Goal: Task Accomplishment & Management: Use online tool/utility

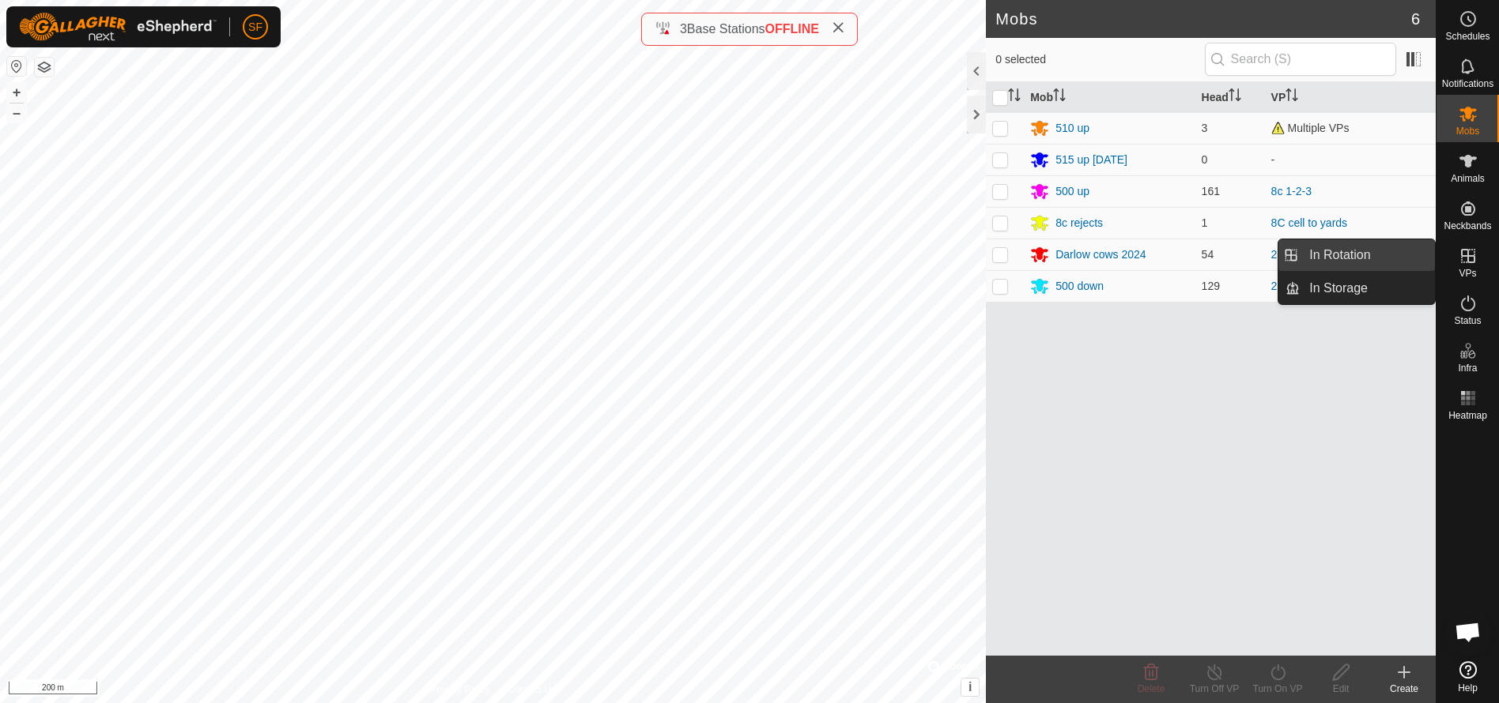
click at [1335, 254] on link "In Rotation" at bounding box center [1366, 255] width 135 height 32
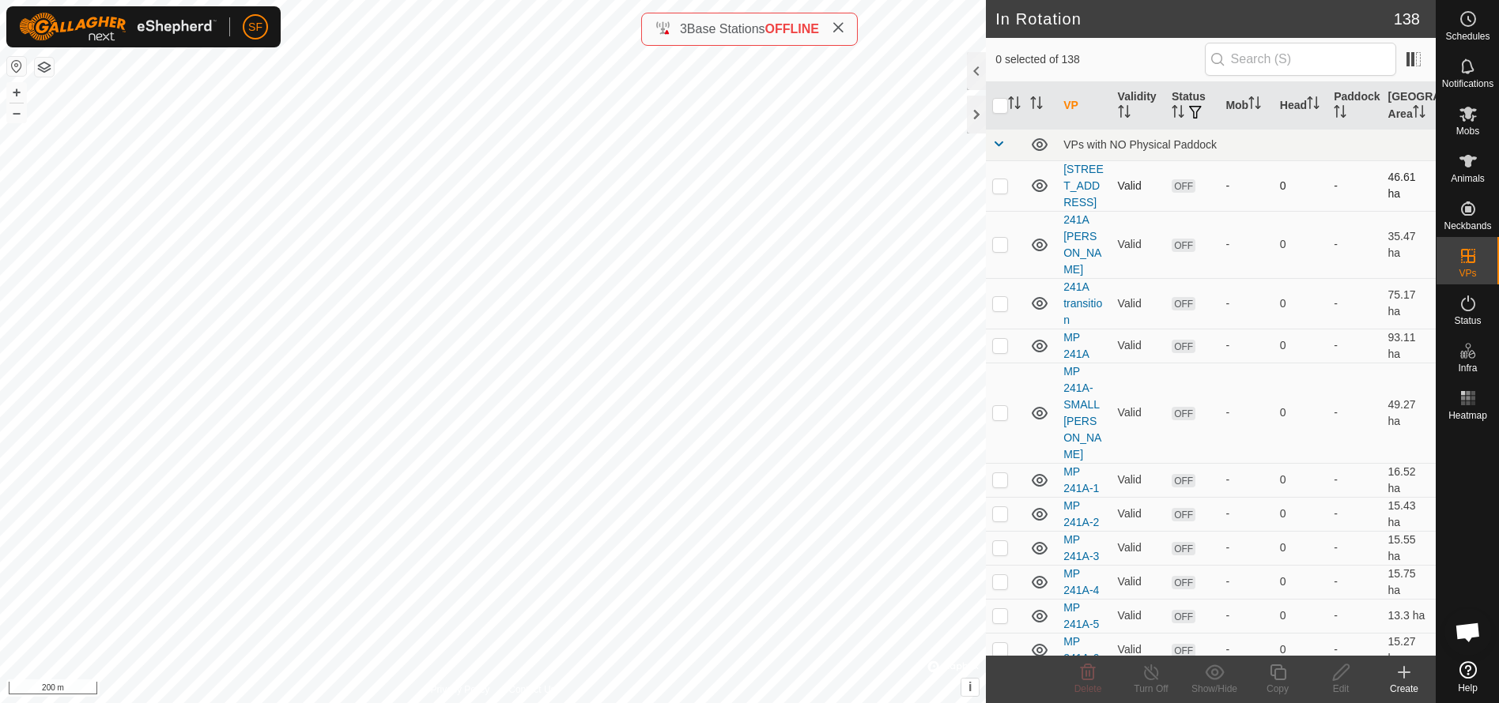
click at [999, 182] on p-checkbox at bounding box center [1000, 185] width 16 height 13
checkbox input "false"
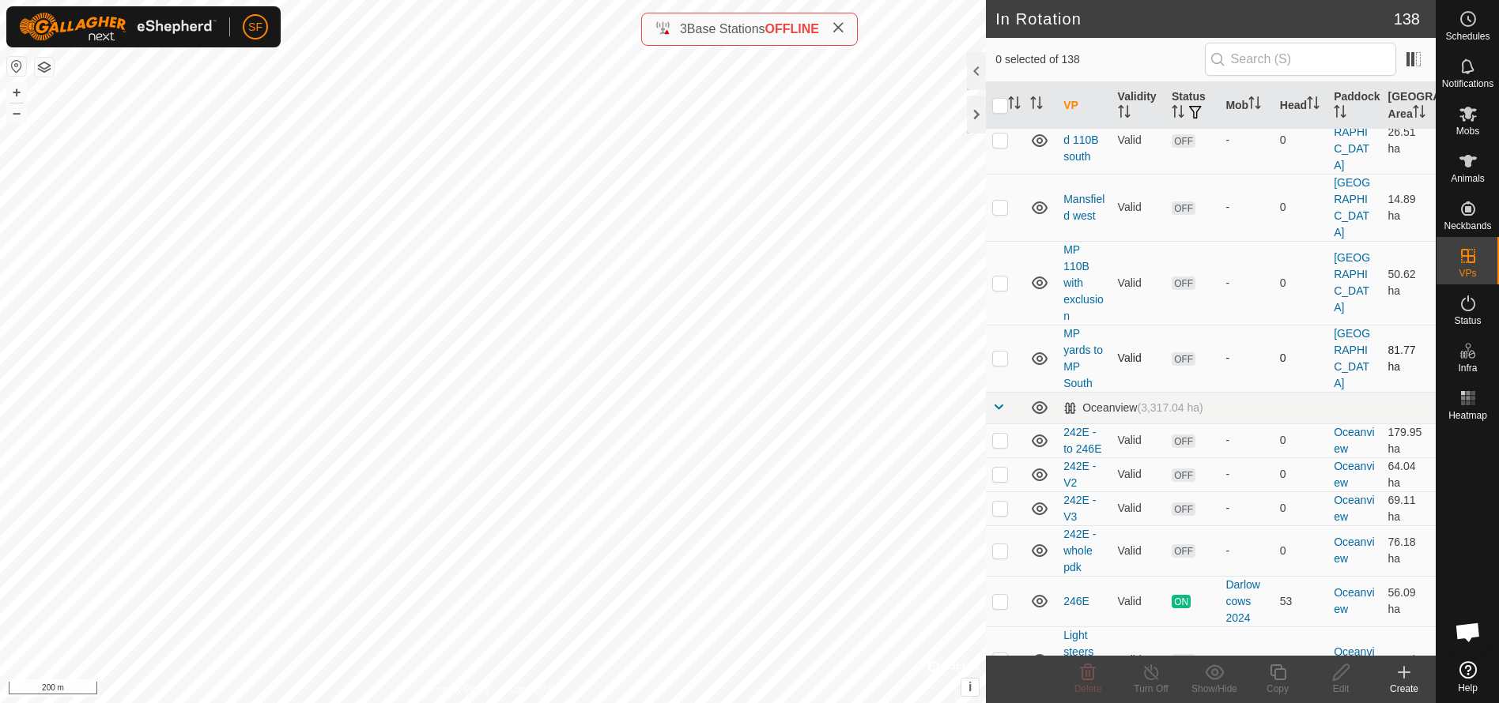
scroll to position [1423, 0]
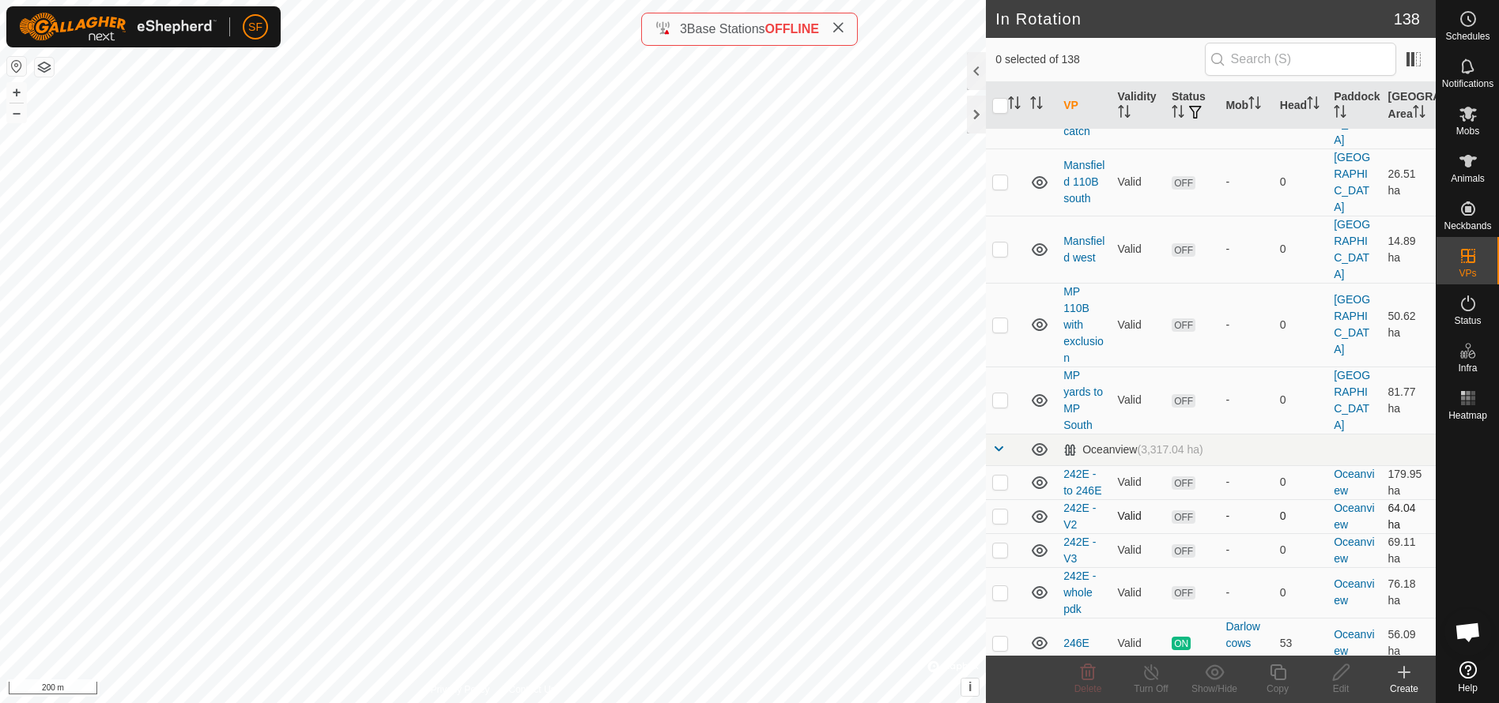
click at [999, 510] on p-checkbox at bounding box center [1000, 516] width 16 height 13
checkbox input "false"
click at [1002, 544] on p-checkbox at bounding box center [1000, 550] width 16 height 13
click at [1003, 544] on p-checkbox at bounding box center [1000, 550] width 16 height 13
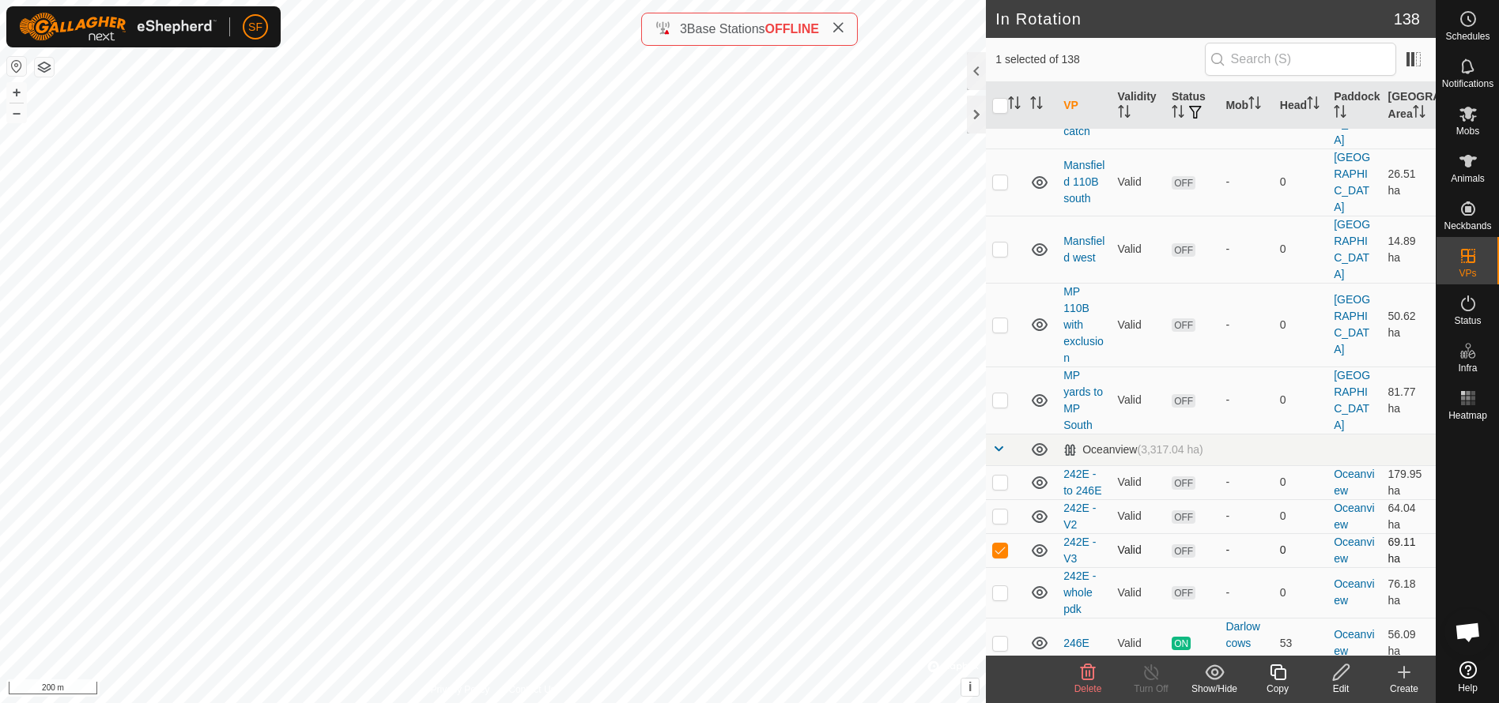
checkbox input "false"
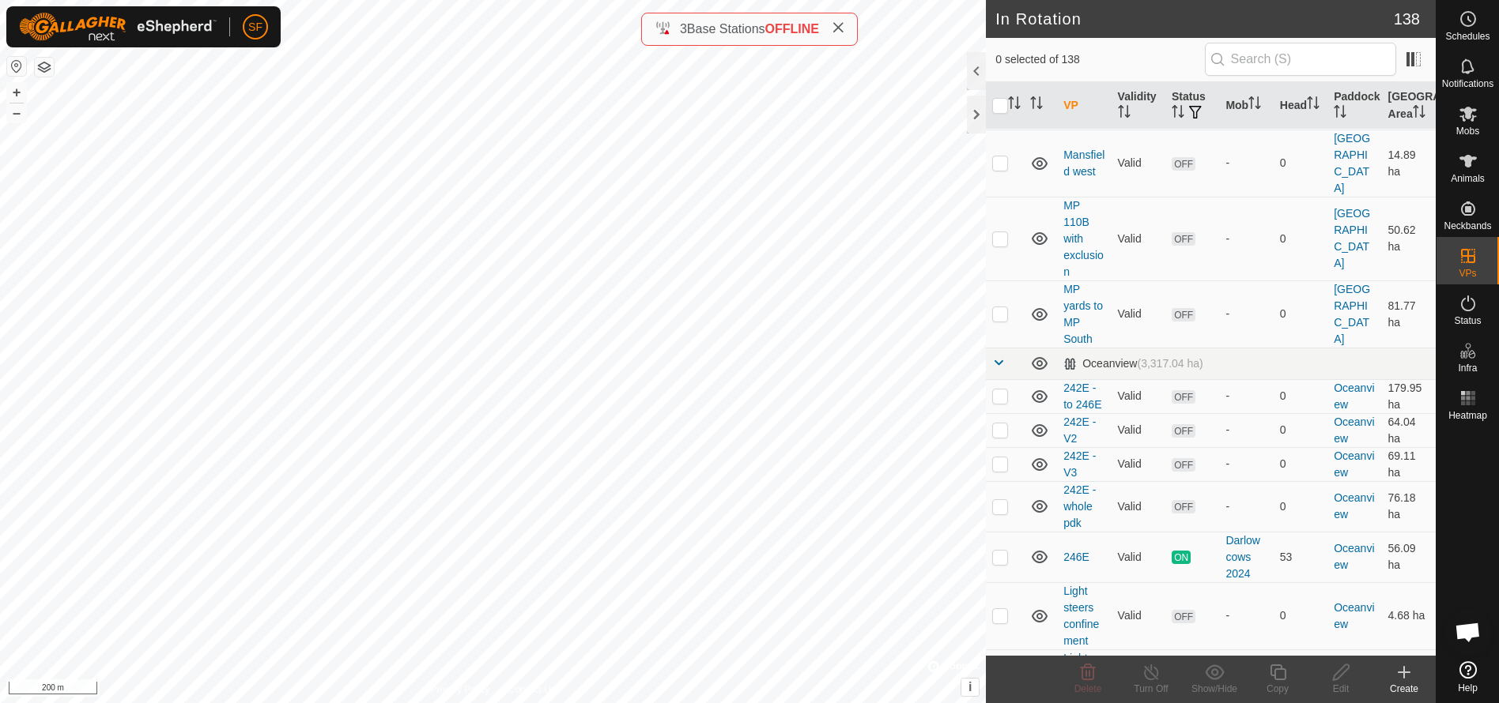
scroll to position [1502, 0]
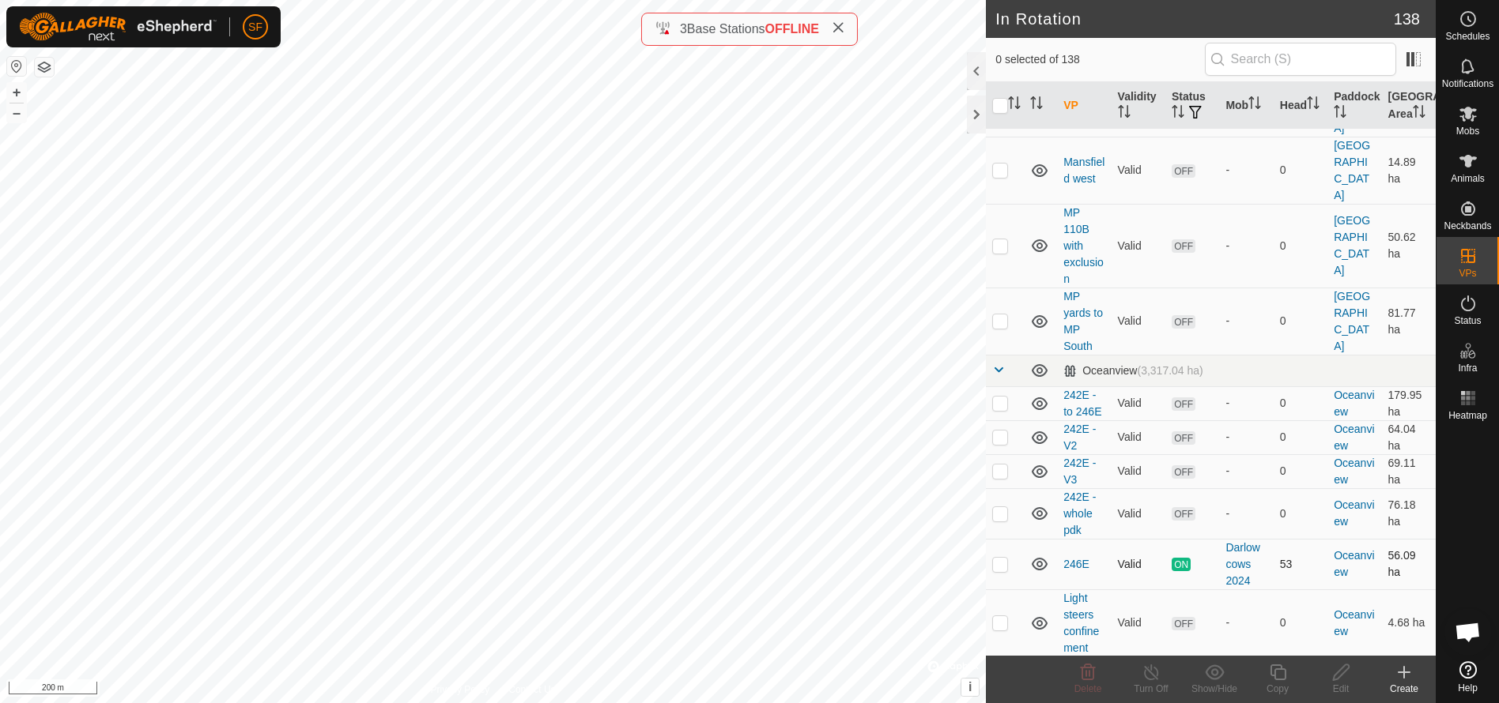
click at [1000, 558] on p-checkbox at bounding box center [1000, 564] width 16 height 13
checkbox input "true"
click at [1273, 671] on icon at bounding box center [1278, 672] width 20 height 19
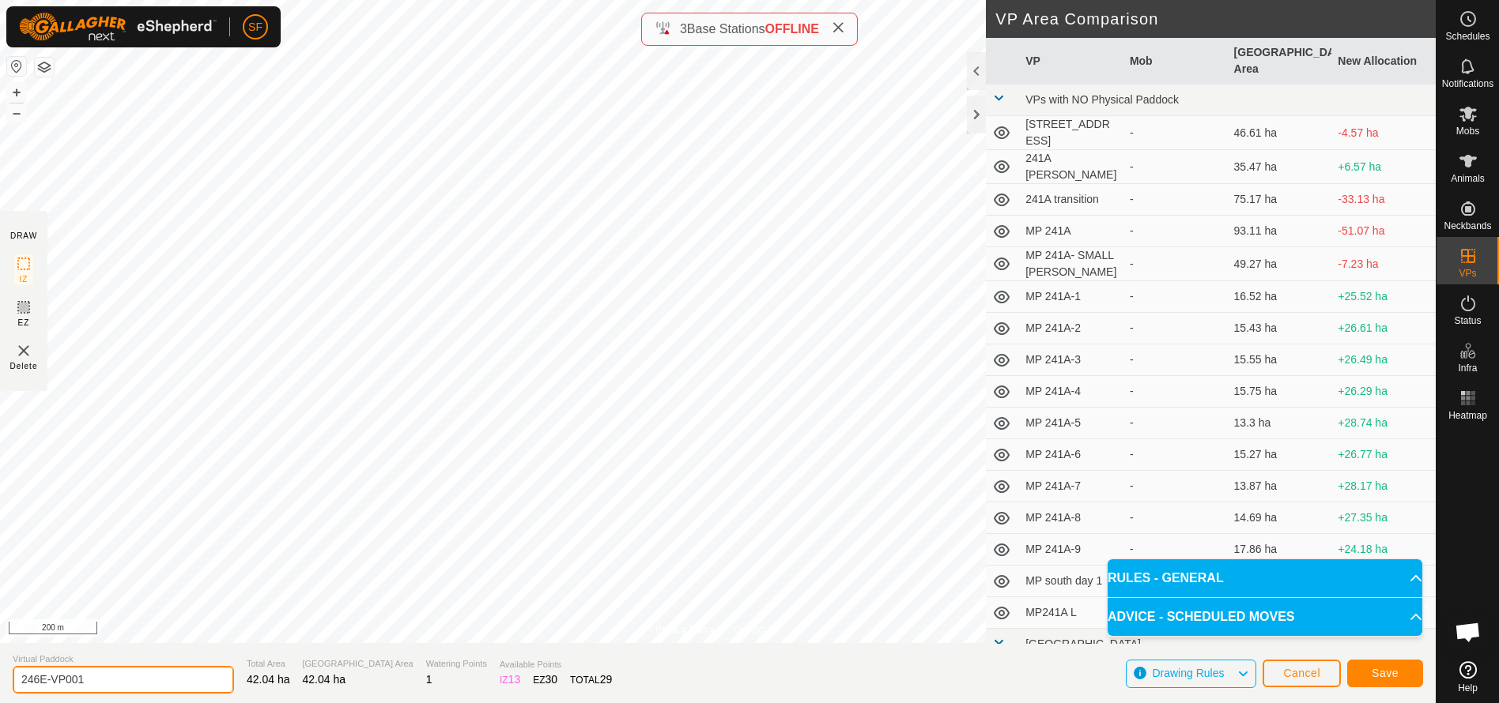
click at [101, 680] on input "246E-VP001" at bounding box center [123, 680] width 221 height 28
type input "246E-V3"
click at [1393, 676] on span "Save" at bounding box center [1384, 673] width 27 height 13
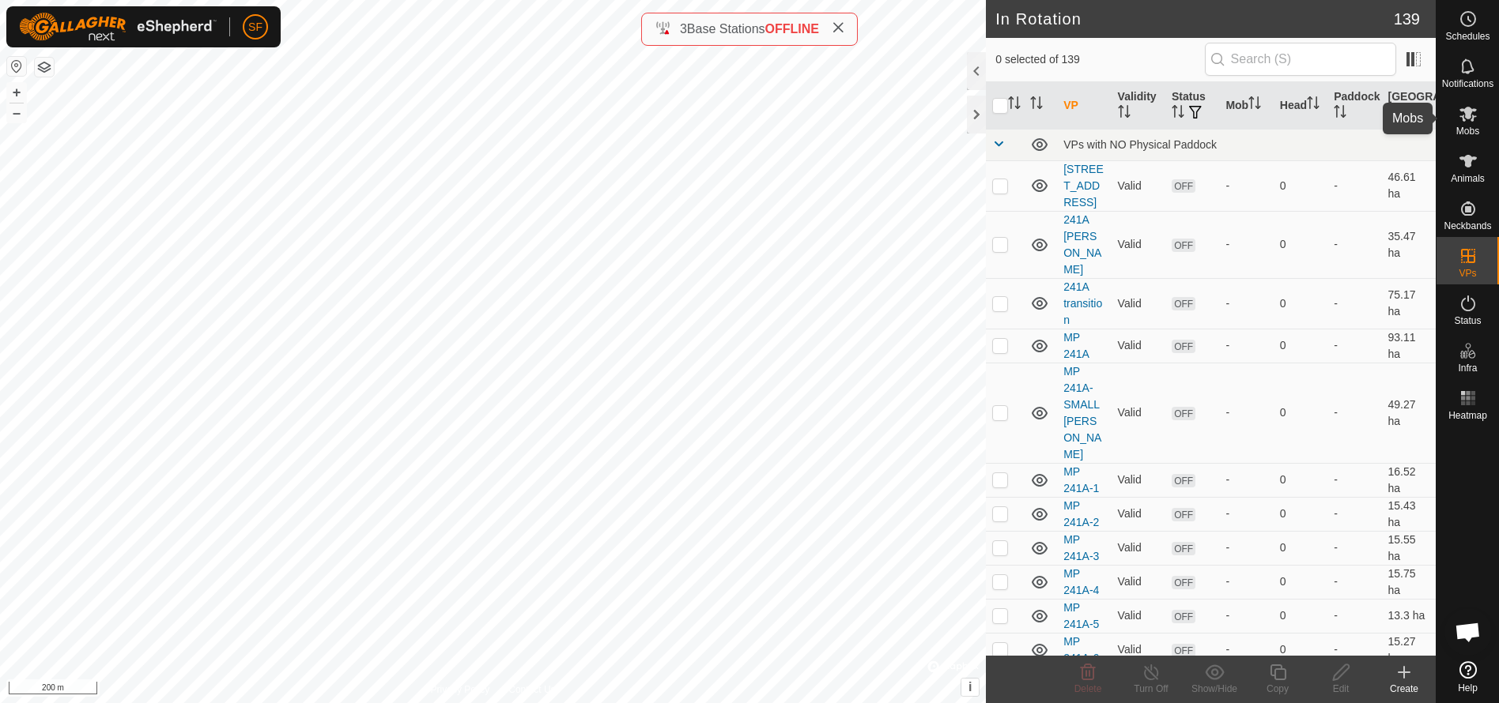
click at [1466, 118] on icon at bounding box center [1467, 114] width 17 height 15
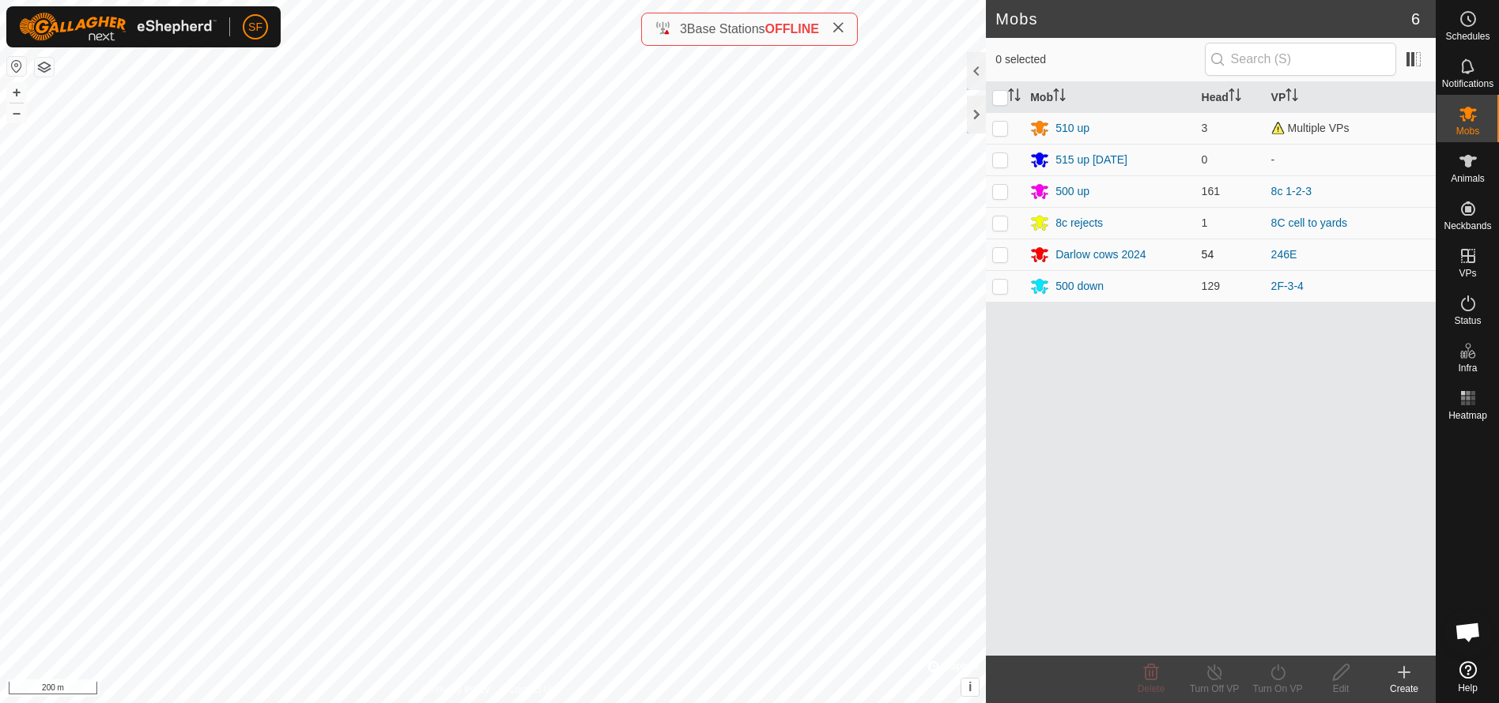
click at [1003, 255] on p-checkbox at bounding box center [1000, 254] width 16 height 13
checkbox input "true"
click at [1210, 674] on icon at bounding box center [1215, 672] width 20 height 19
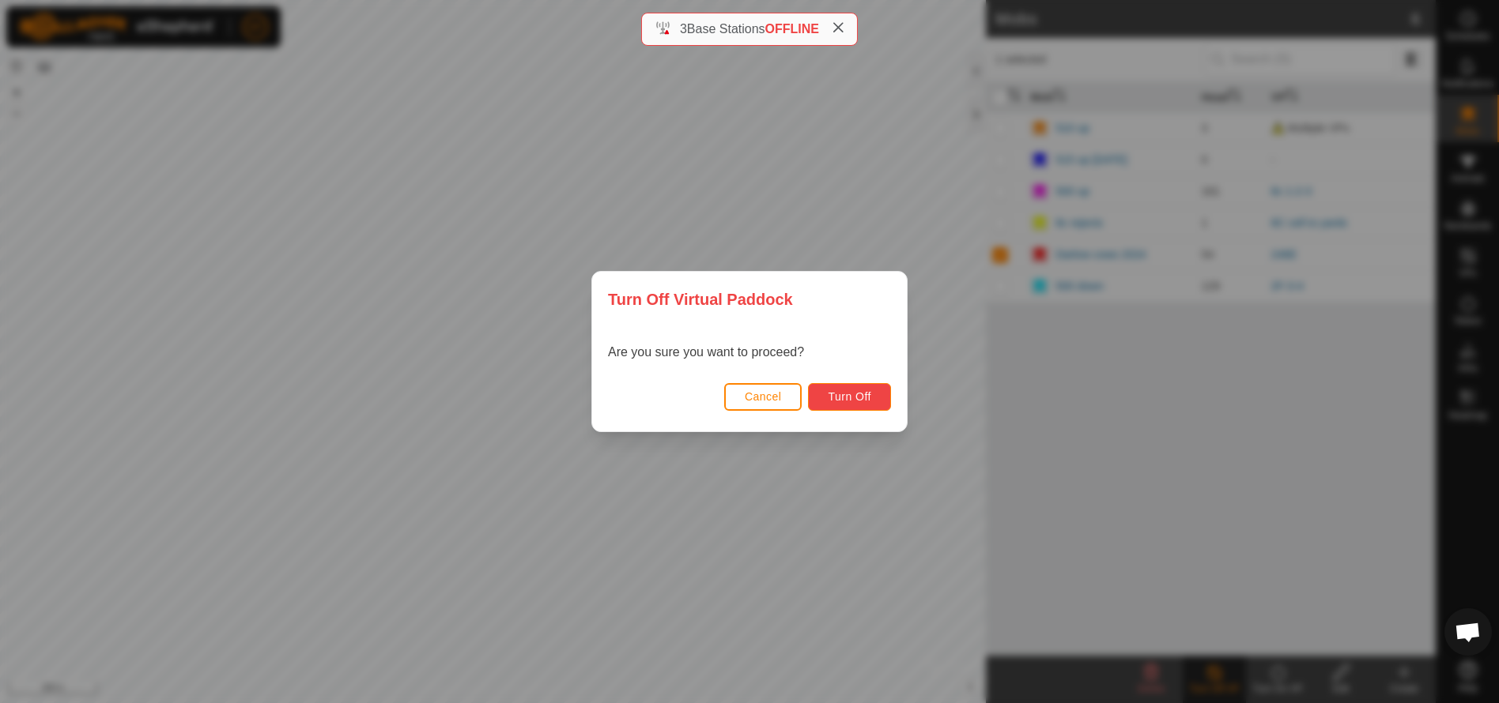
click at [831, 394] on span "Turn Off" at bounding box center [849, 396] width 43 height 13
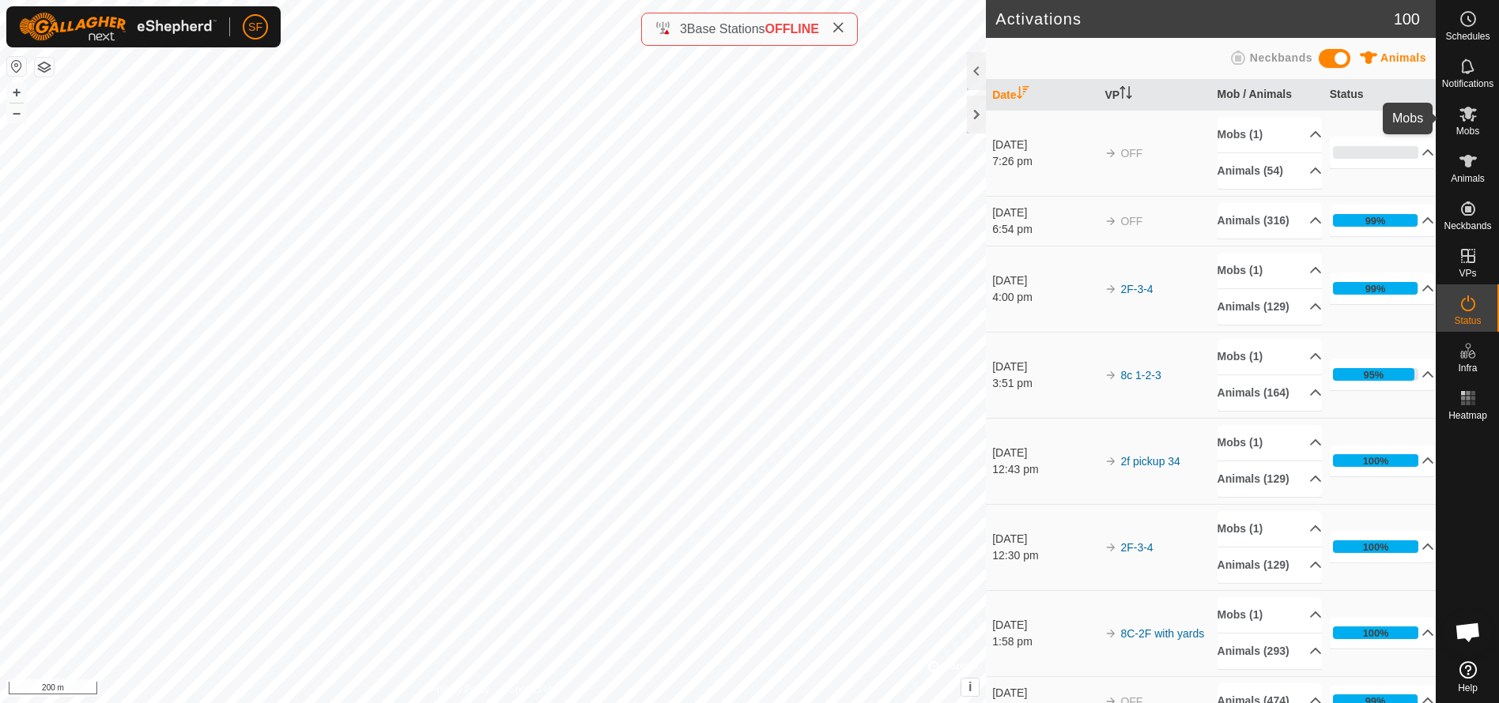
click at [1469, 120] on icon at bounding box center [1467, 113] width 19 height 19
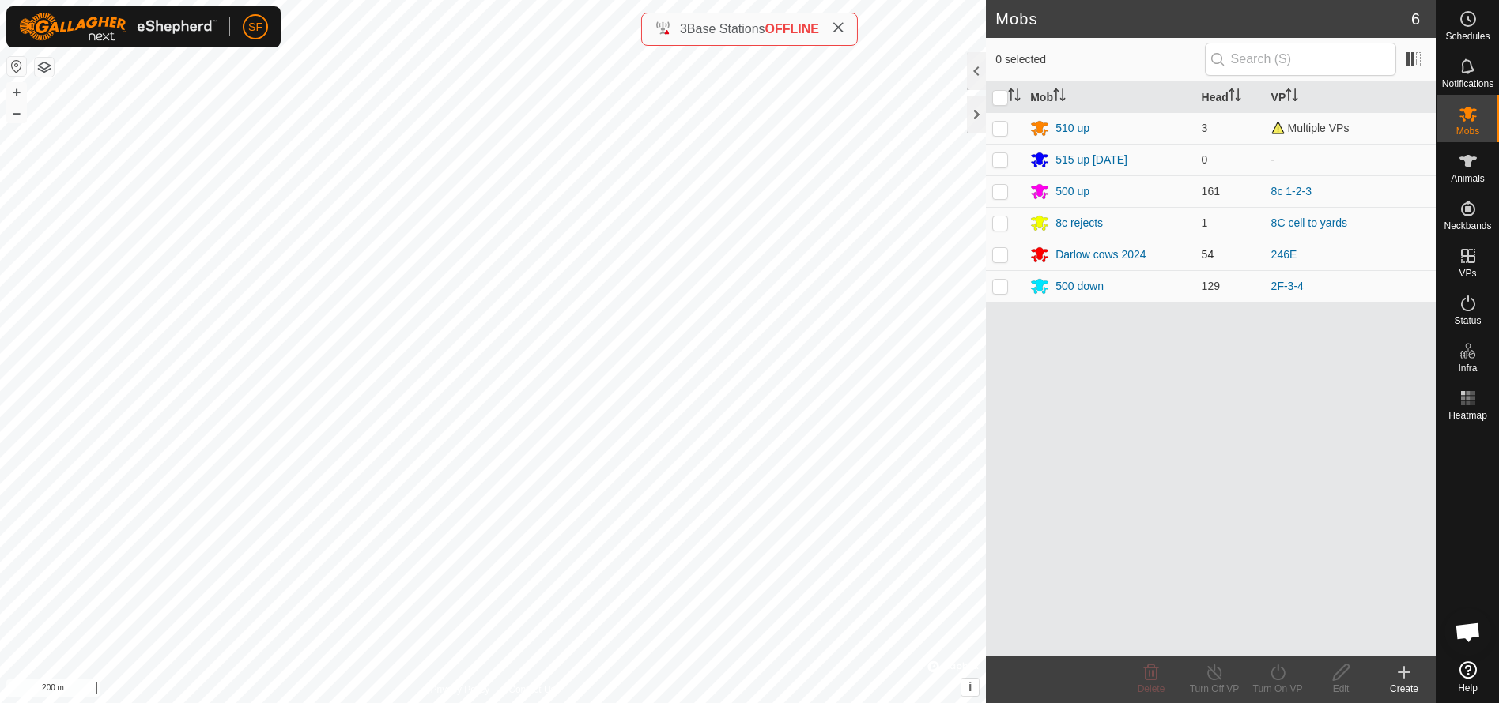
click at [993, 258] on p-checkbox at bounding box center [1000, 254] width 16 height 13
checkbox input "true"
click at [1282, 673] on icon at bounding box center [1278, 672] width 20 height 19
click at [1267, 635] on link "Now" at bounding box center [1324, 638] width 156 height 32
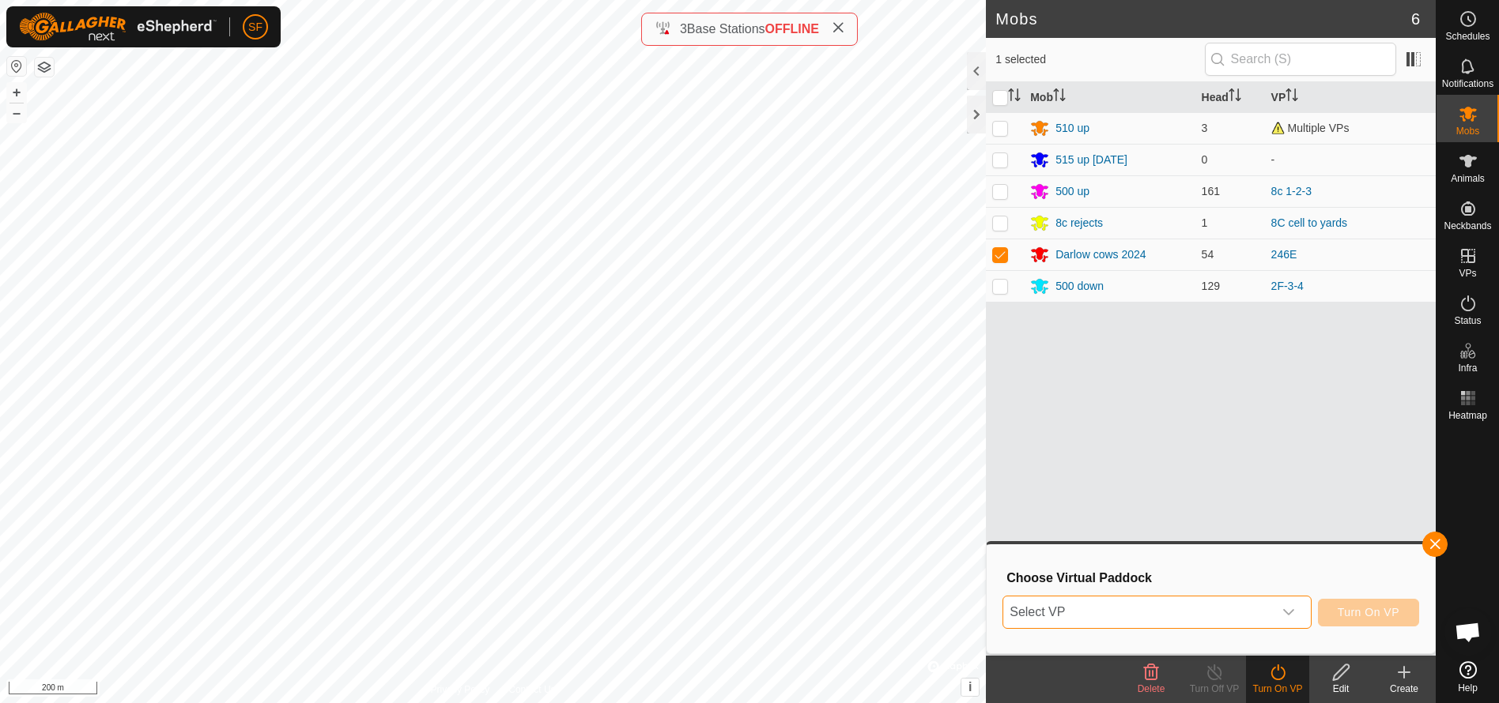
click at [1176, 618] on span "Select VP" at bounding box center [1137, 613] width 269 height 32
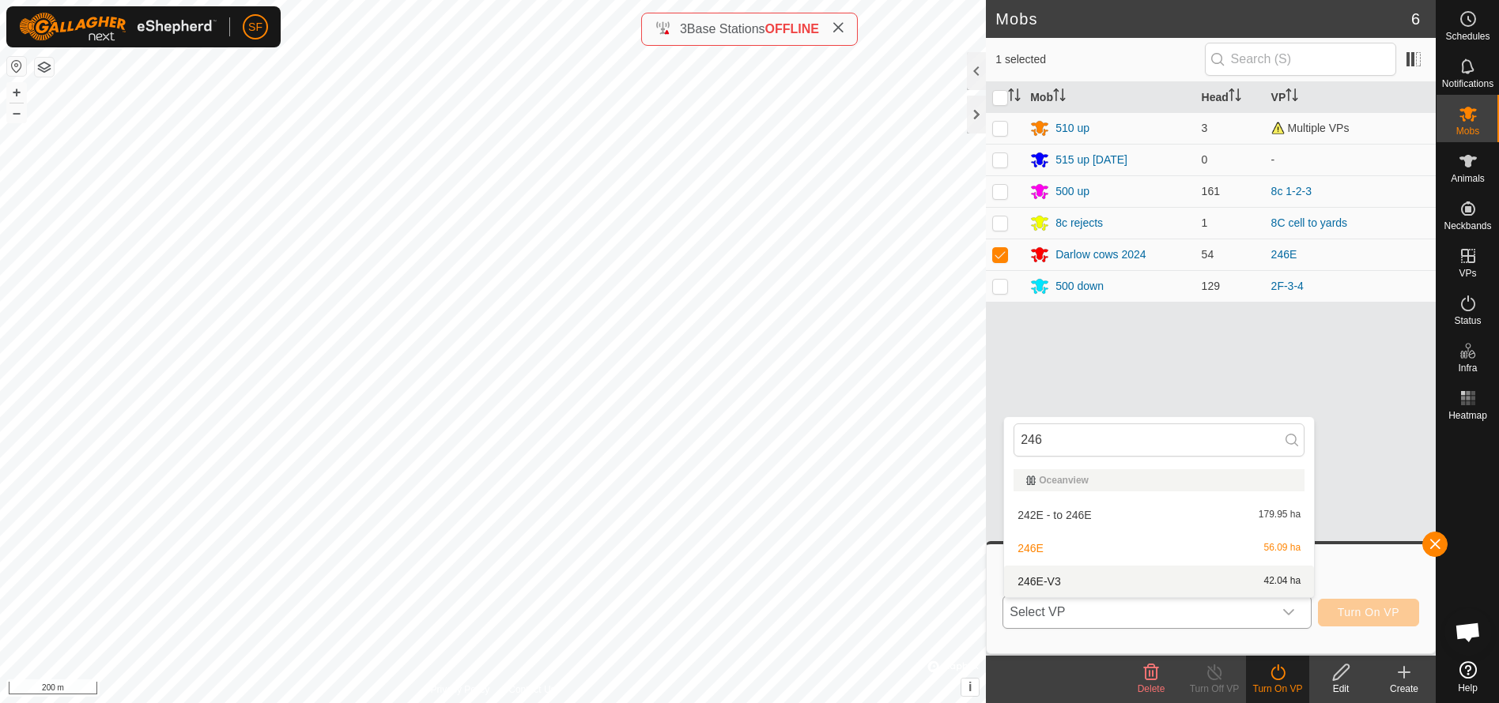
type input "246"
click at [1027, 578] on li "246E-V3 42.04 ha" at bounding box center [1159, 582] width 310 height 32
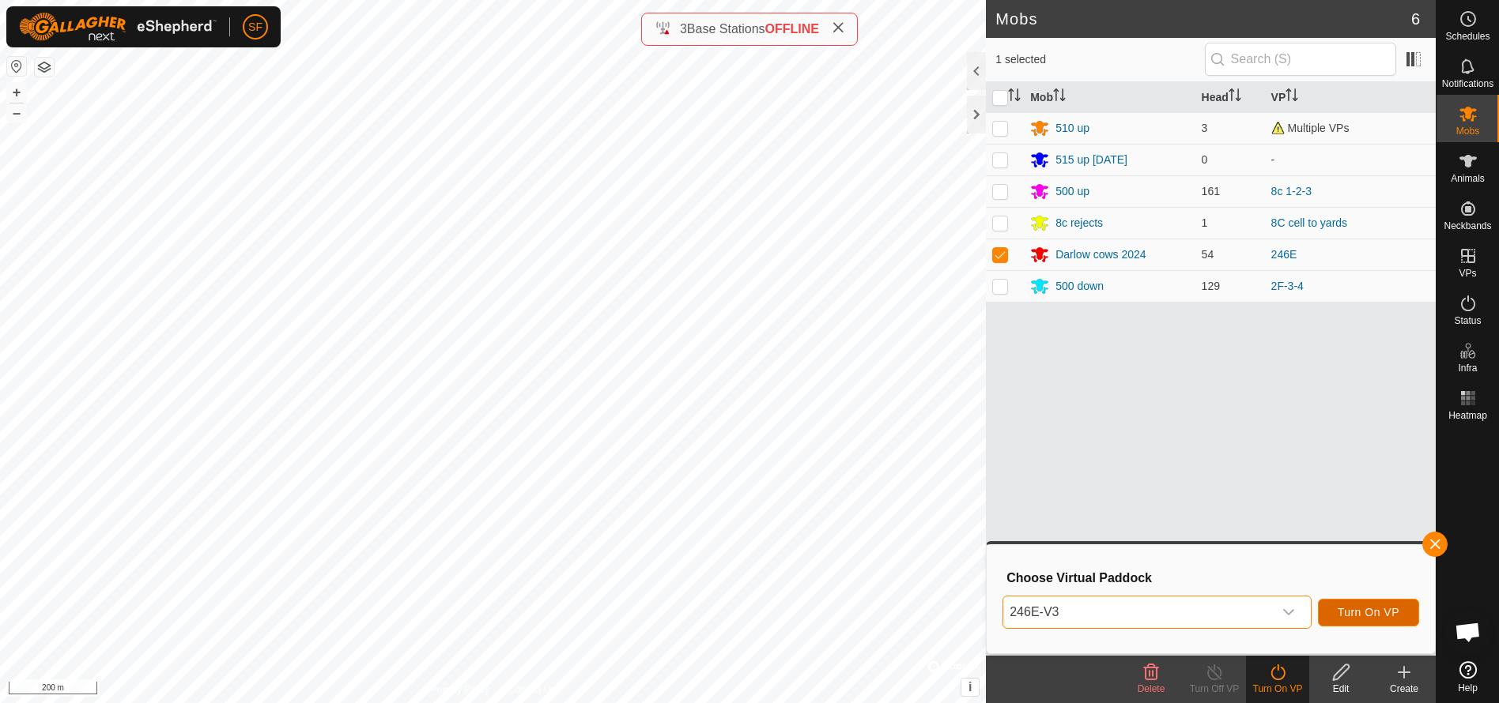
click at [1372, 610] on span "Turn On VP" at bounding box center [1368, 612] width 62 height 13
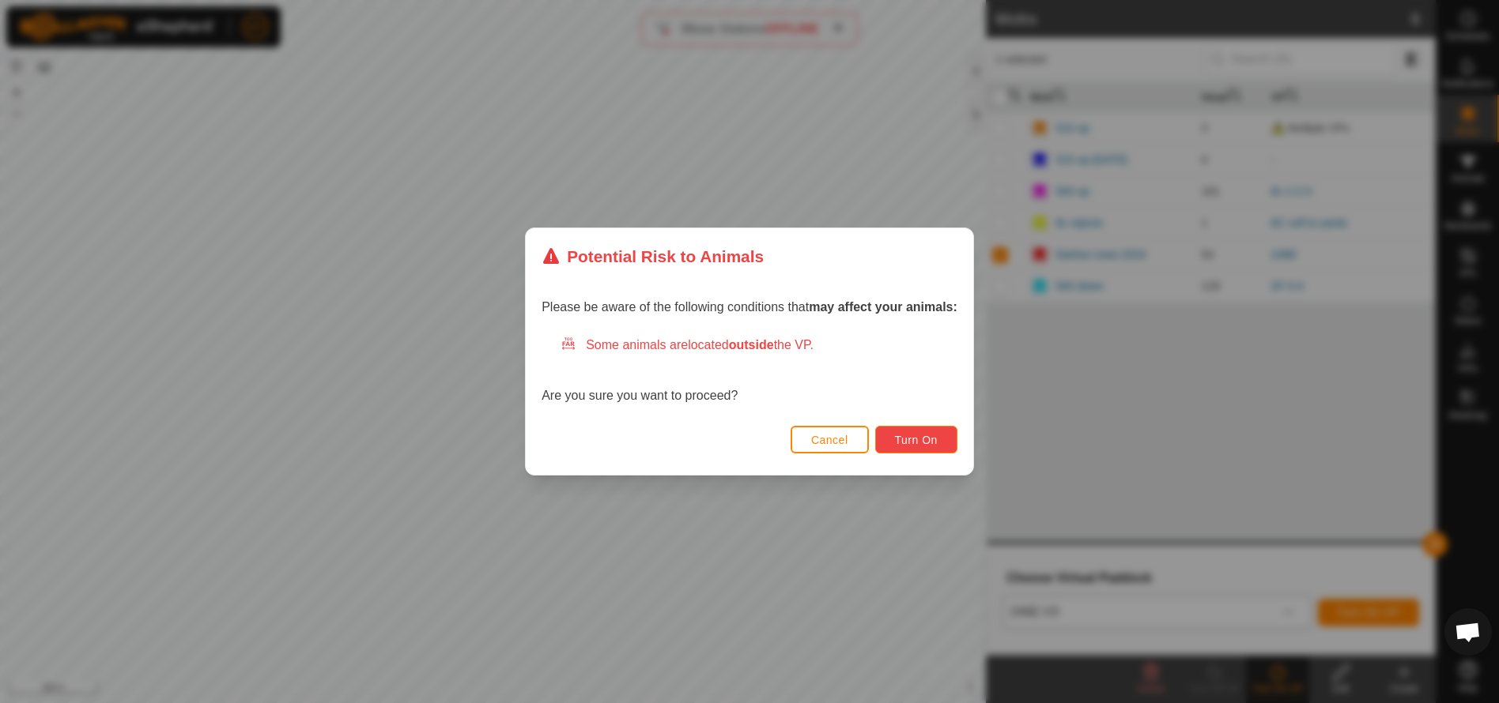
click at [908, 447] on span "Turn On" at bounding box center [916, 440] width 43 height 13
